Goal: Find specific page/section: Find specific page/section

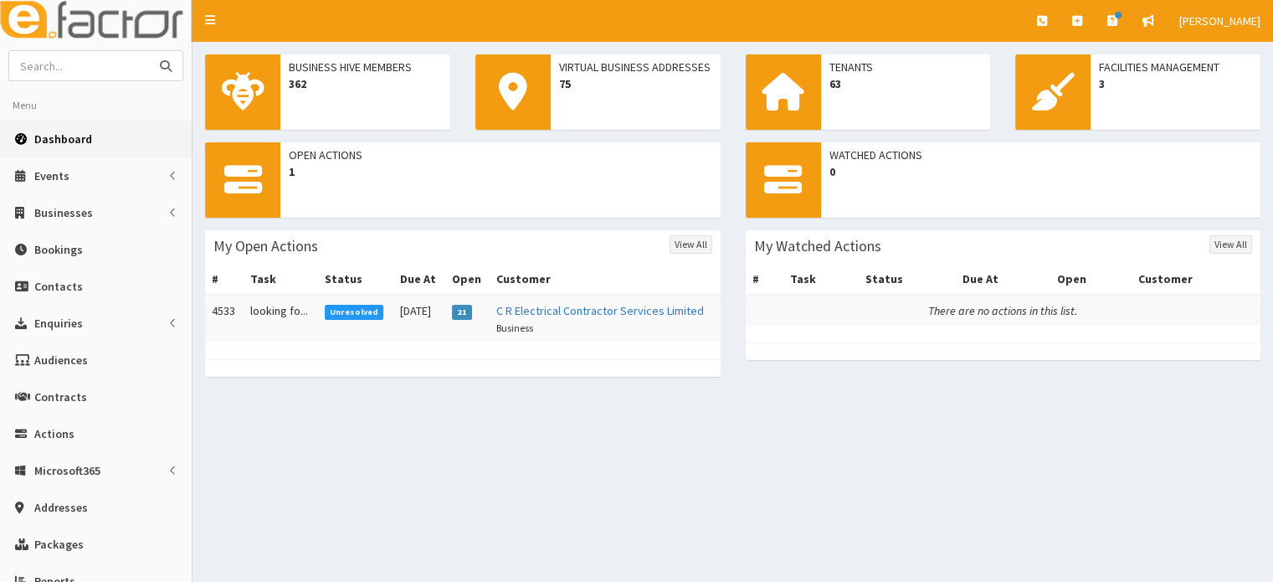
drag, startPoint x: 0, startPoint y: 0, endPoint x: 80, endPoint y: 69, distance: 105.7
click at [80, 69] on input "text" at bounding box center [79, 65] width 141 height 29
type input "blue tower"
click at [149, 51] on button "submit" at bounding box center [165, 65] width 33 height 29
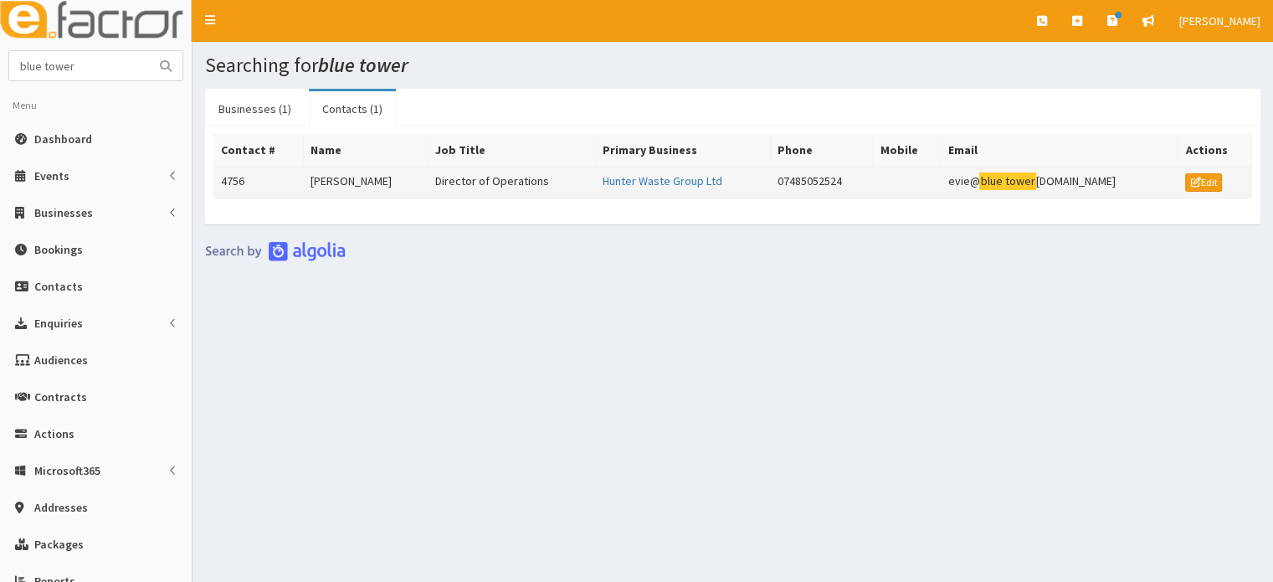
click at [395, 183] on td "[PERSON_NAME]" at bounding box center [366, 182] width 125 height 33
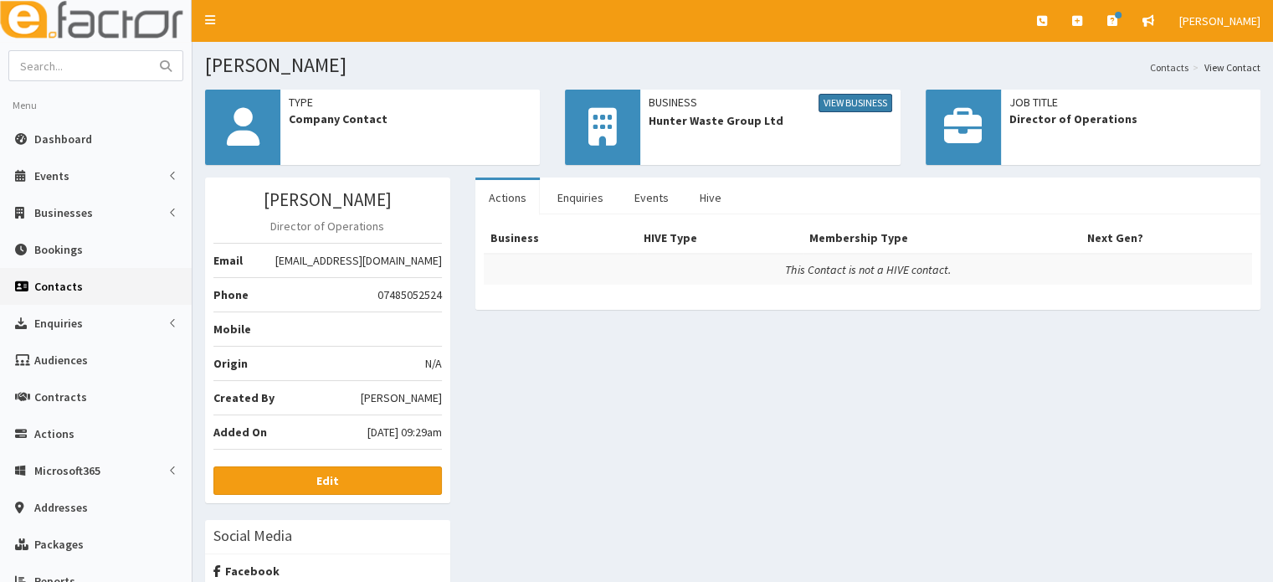
click at [876, 96] on link "View Business" at bounding box center [856, 103] width 74 height 18
